Goal: Check status: Check status

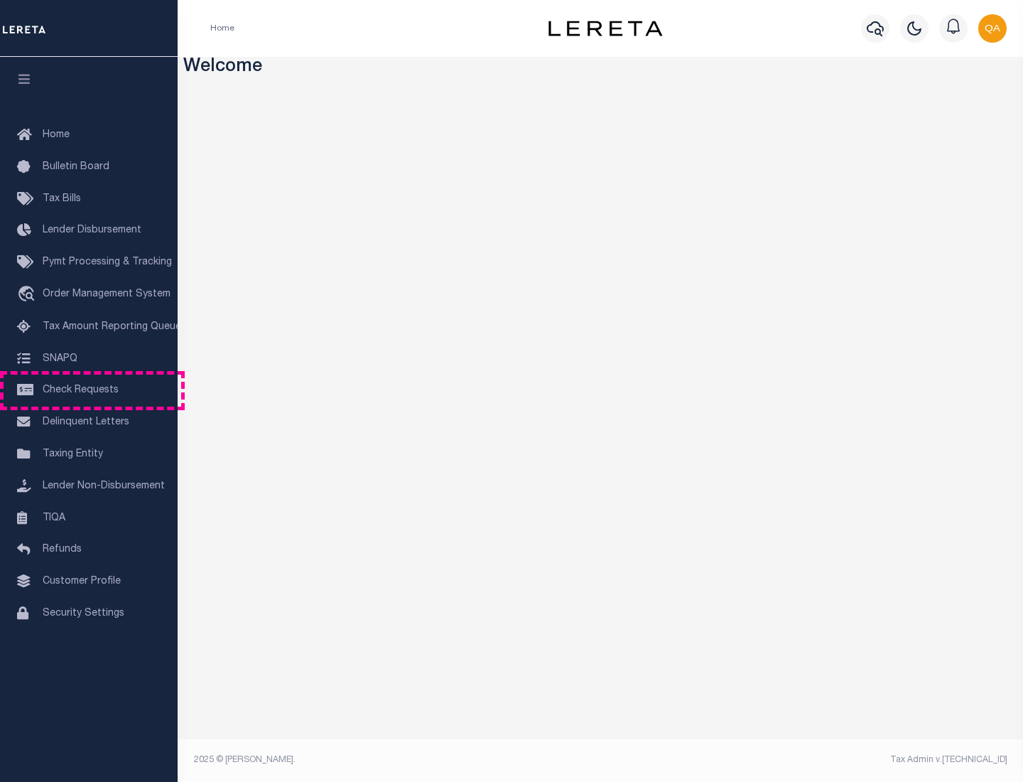
click at [89, 390] on span "Check Requests" at bounding box center [81, 390] width 76 height 10
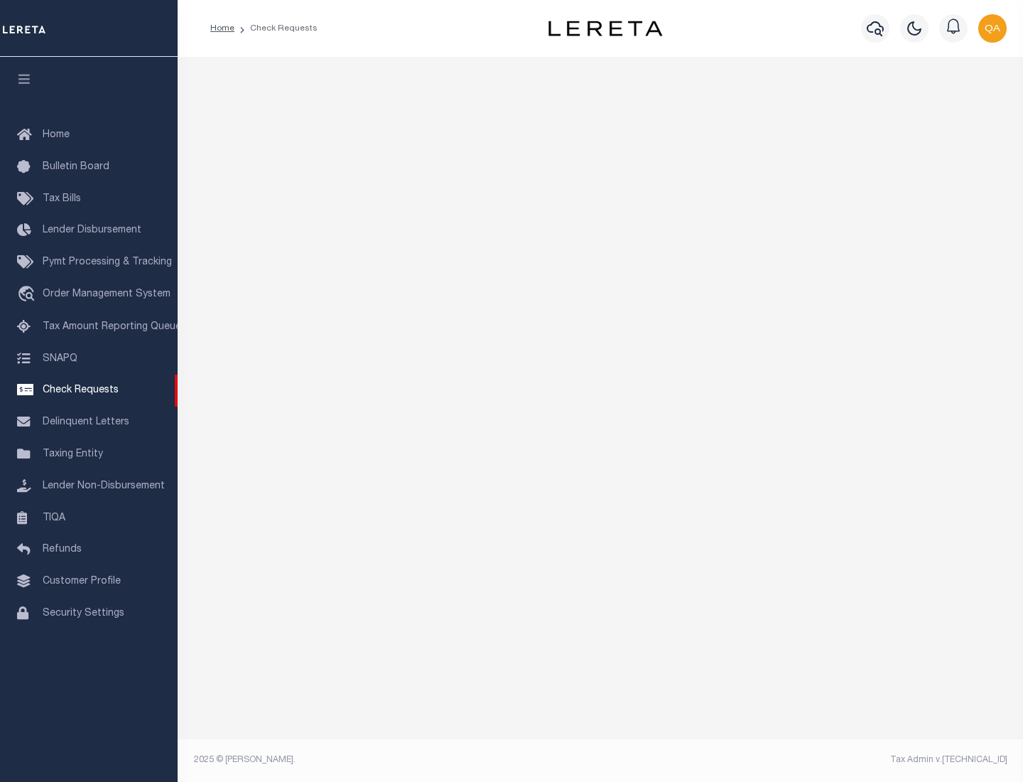
select select "50"
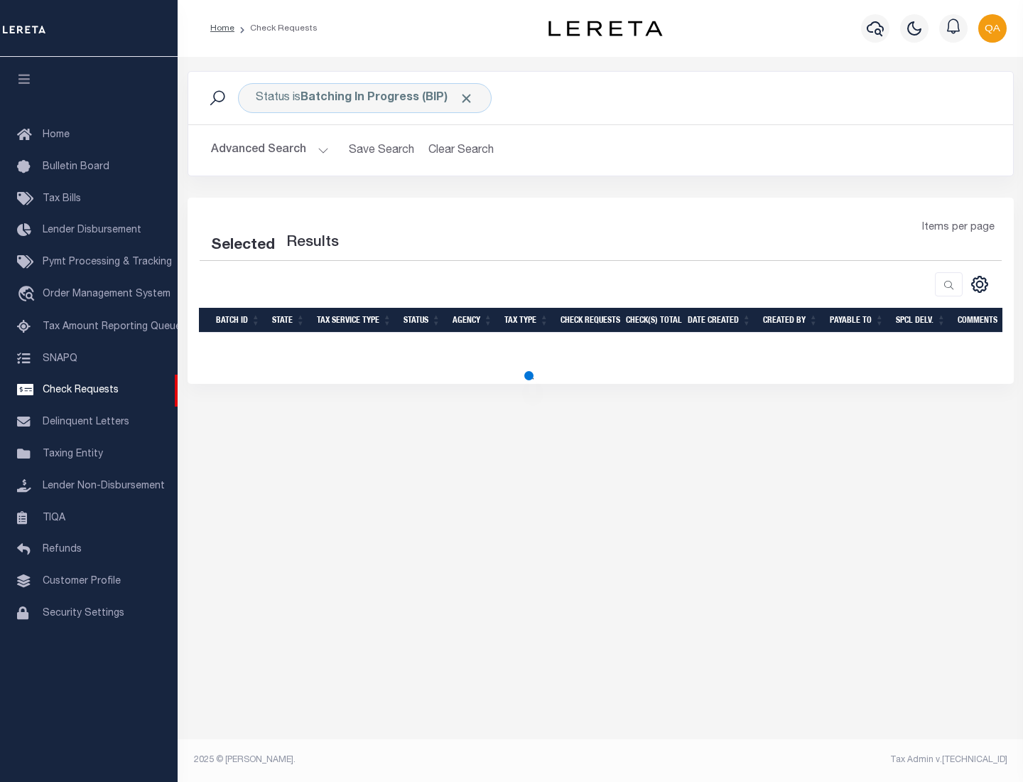
select select "50"
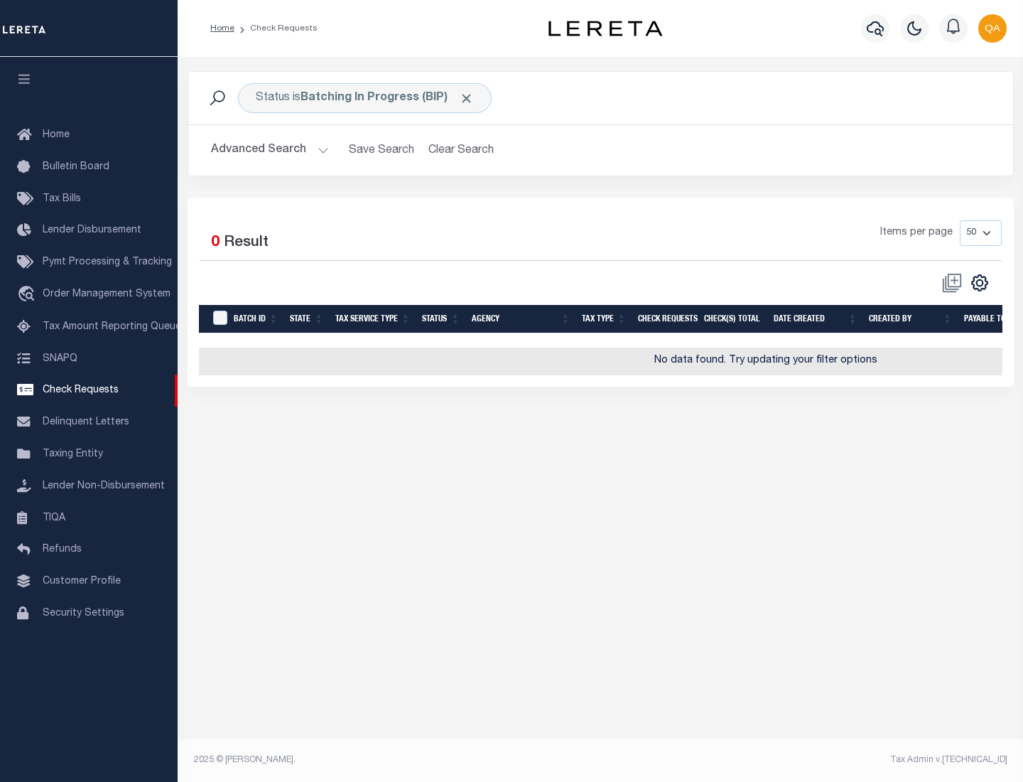
click at [467, 98] on span "Click to Remove" at bounding box center [466, 98] width 15 height 15
